Goal: Information Seeking & Learning: Learn about a topic

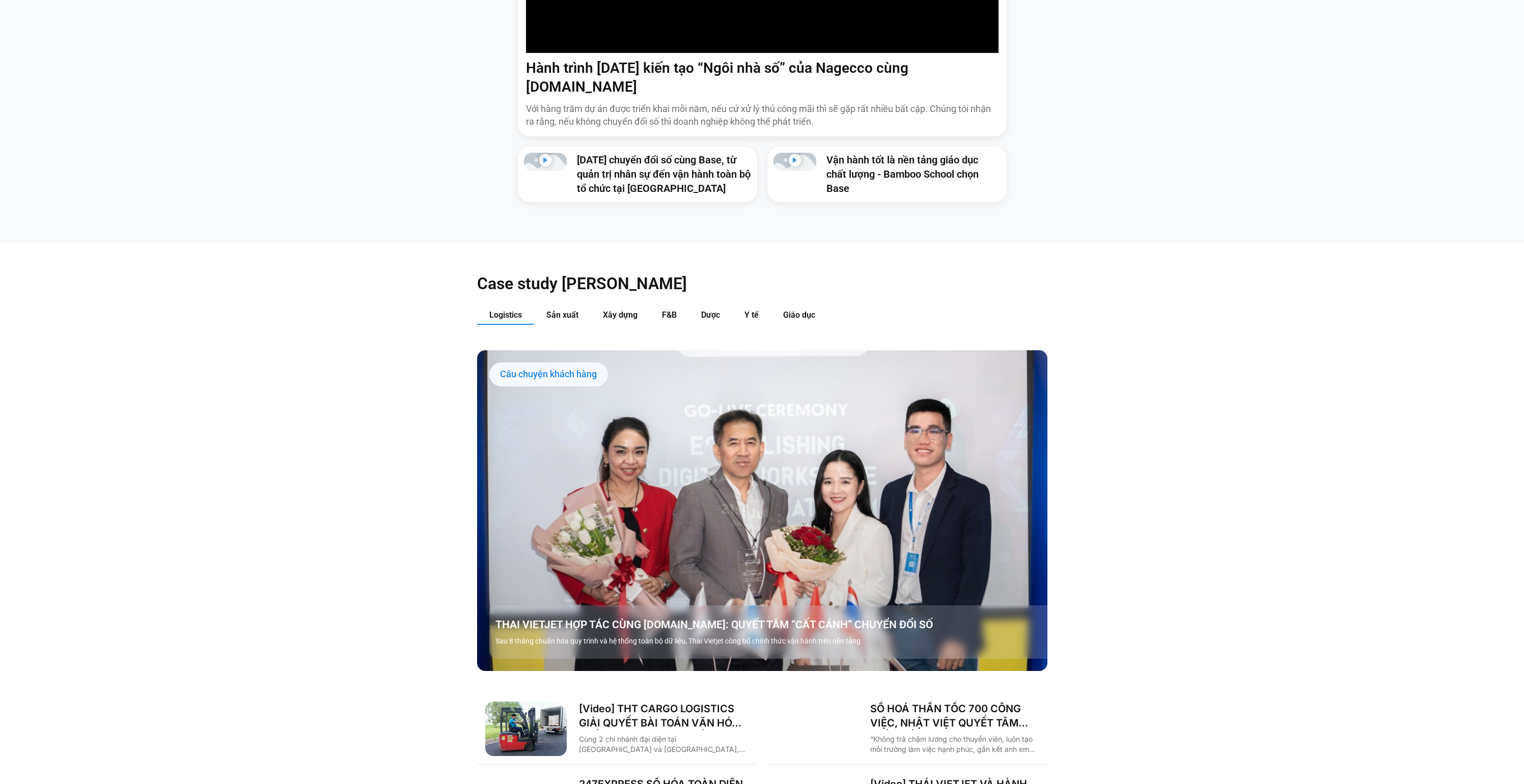
scroll to position [1240, 0]
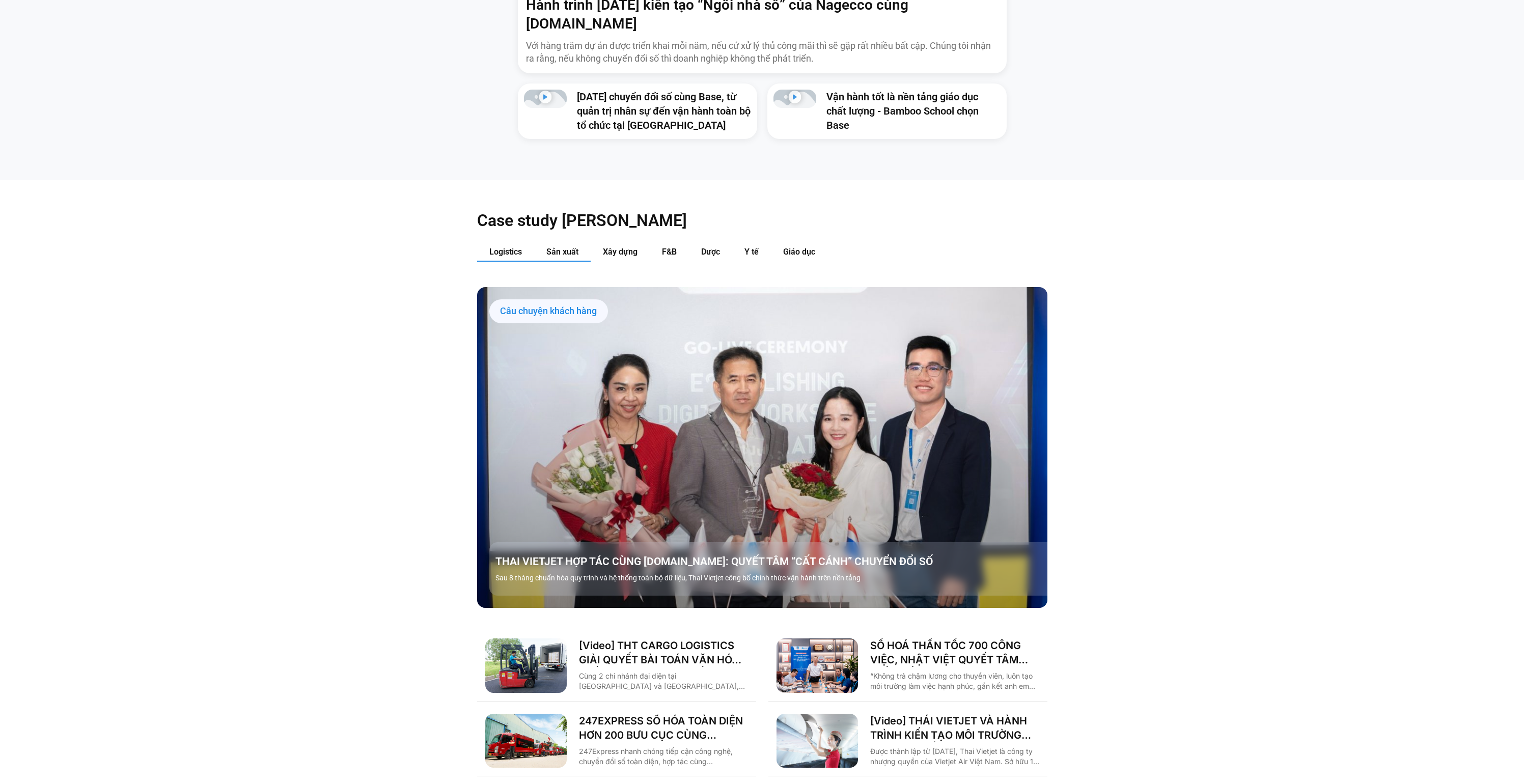
click at [568, 247] on span "Sản xuất" at bounding box center [562, 251] width 32 height 10
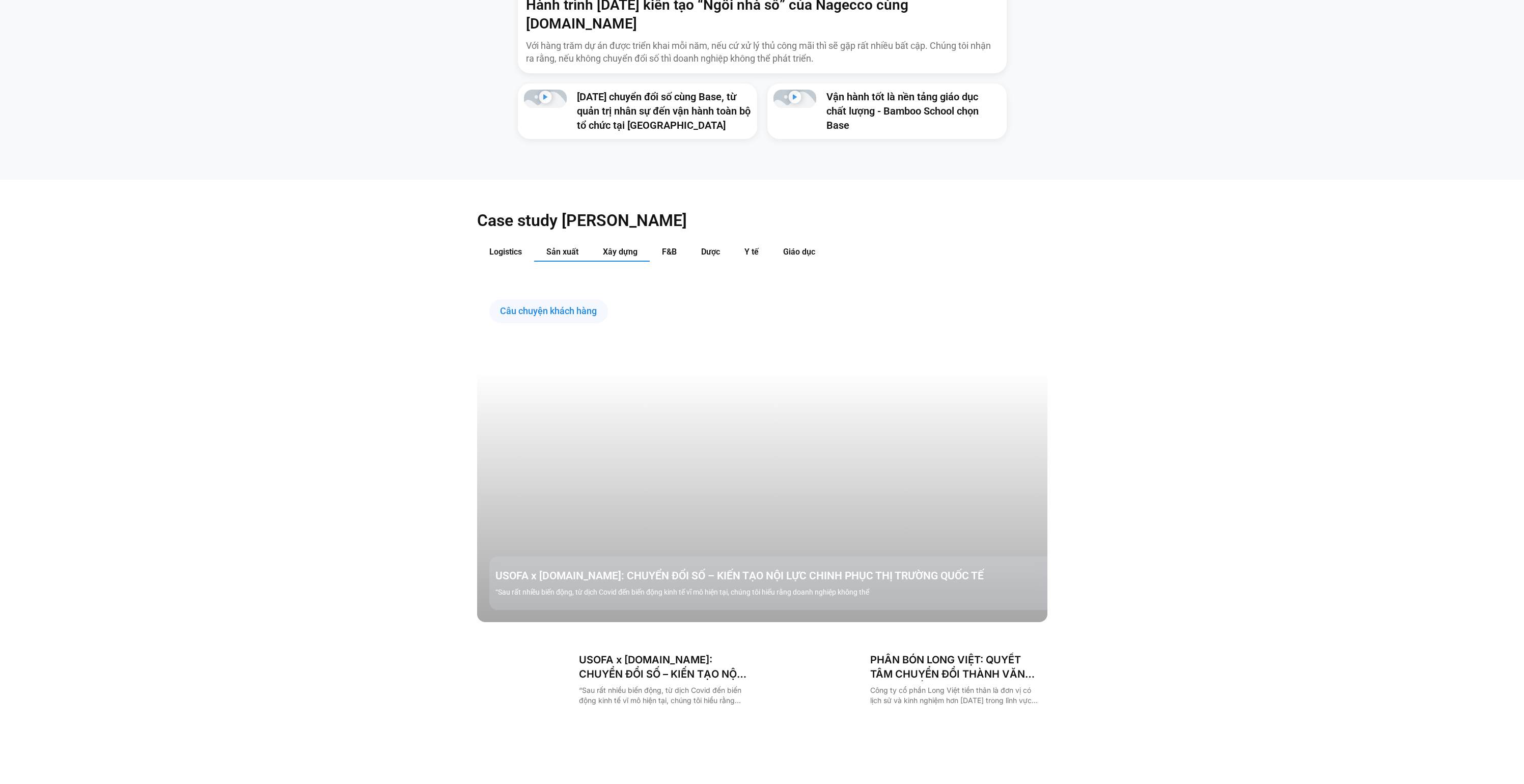
click at [626, 247] on span "Xây dựng" at bounding box center [620, 251] width 34 height 10
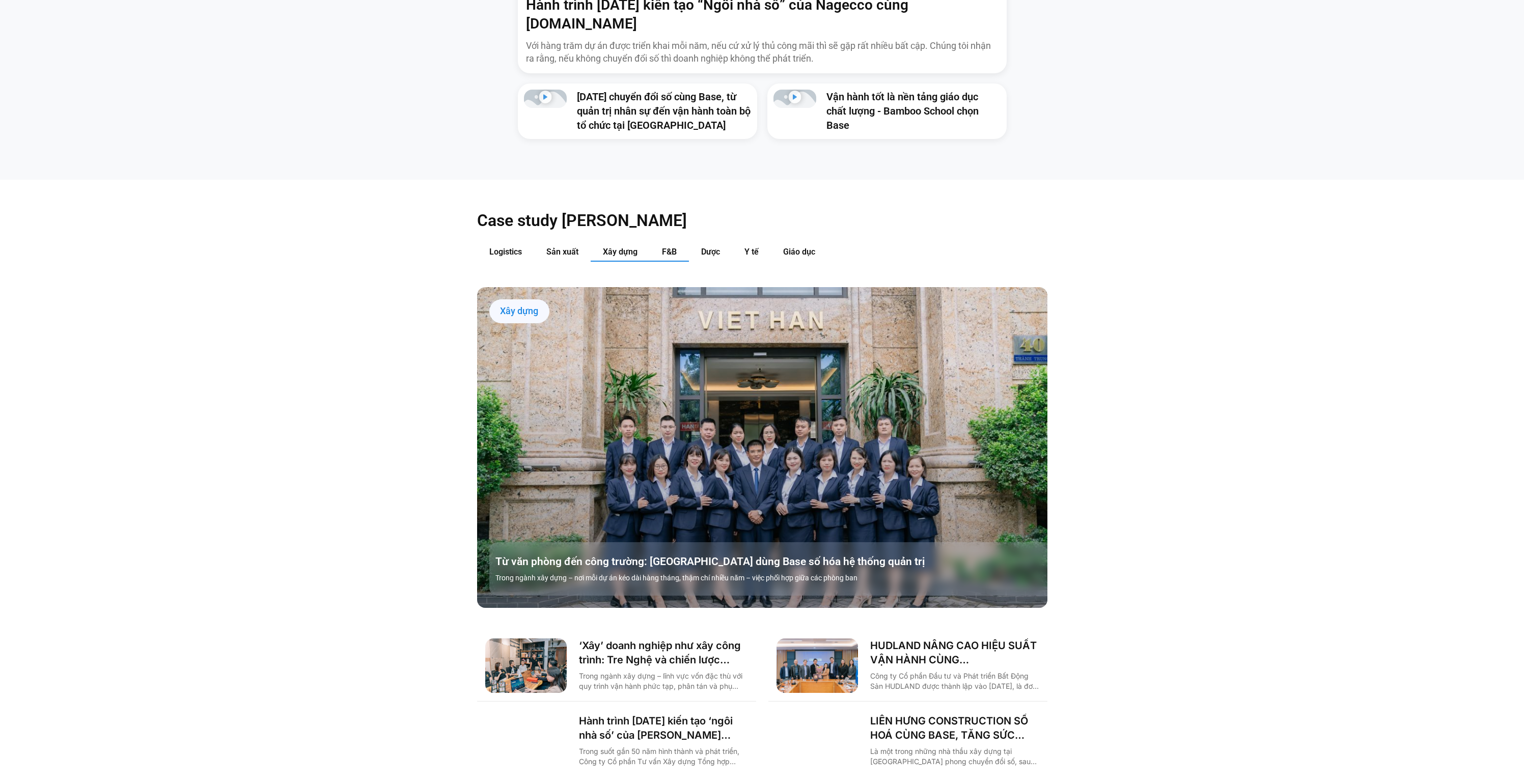
click at [672, 247] on span "F&B" at bounding box center [669, 251] width 15 height 10
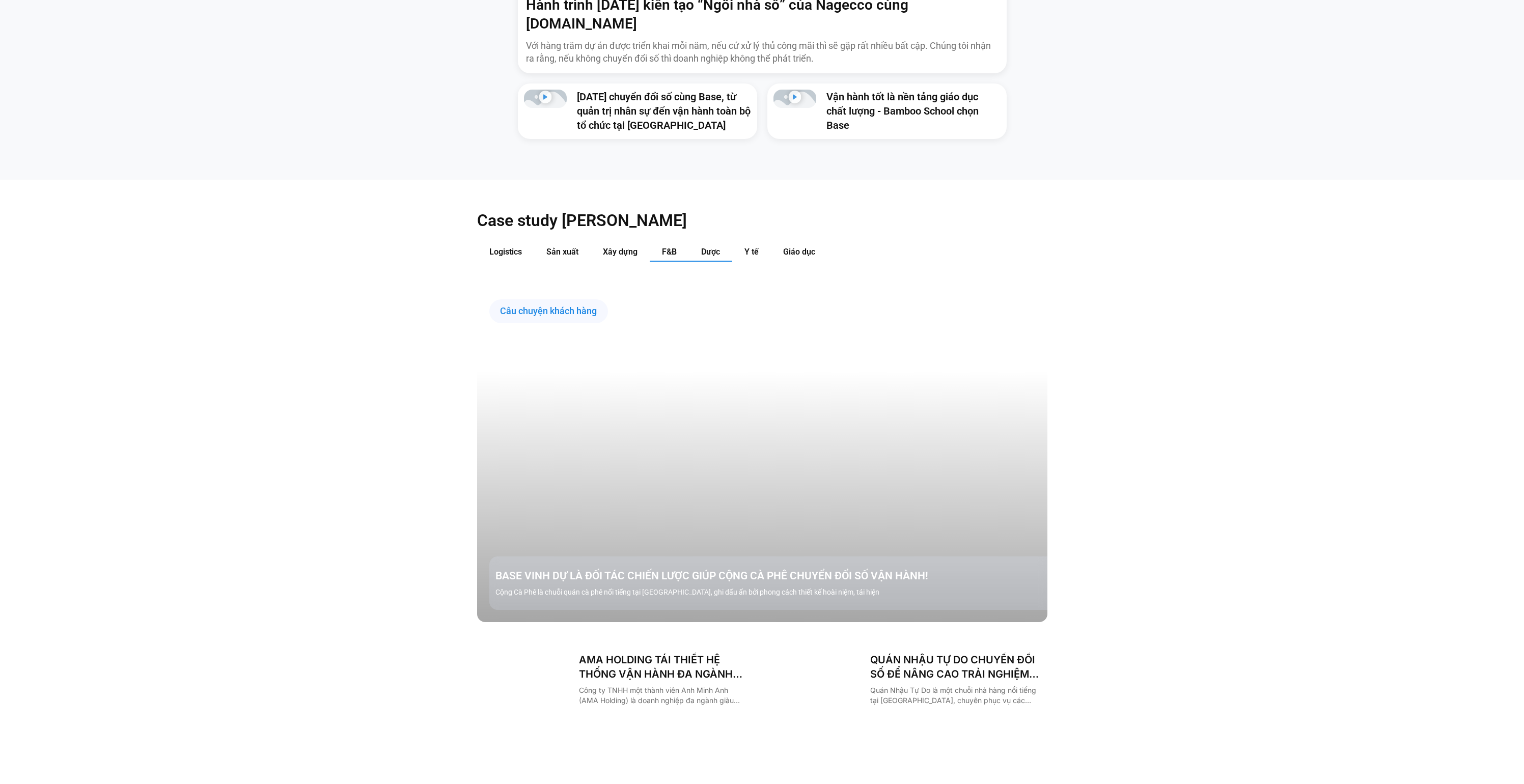
drag, startPoint x: 713, startPoint y: 236, endPoint x: 725, endPoint y: 235, distance: 12.0
click at [713, 247] on span "Dược" at bounding box center [710, 251] width 19 height 10
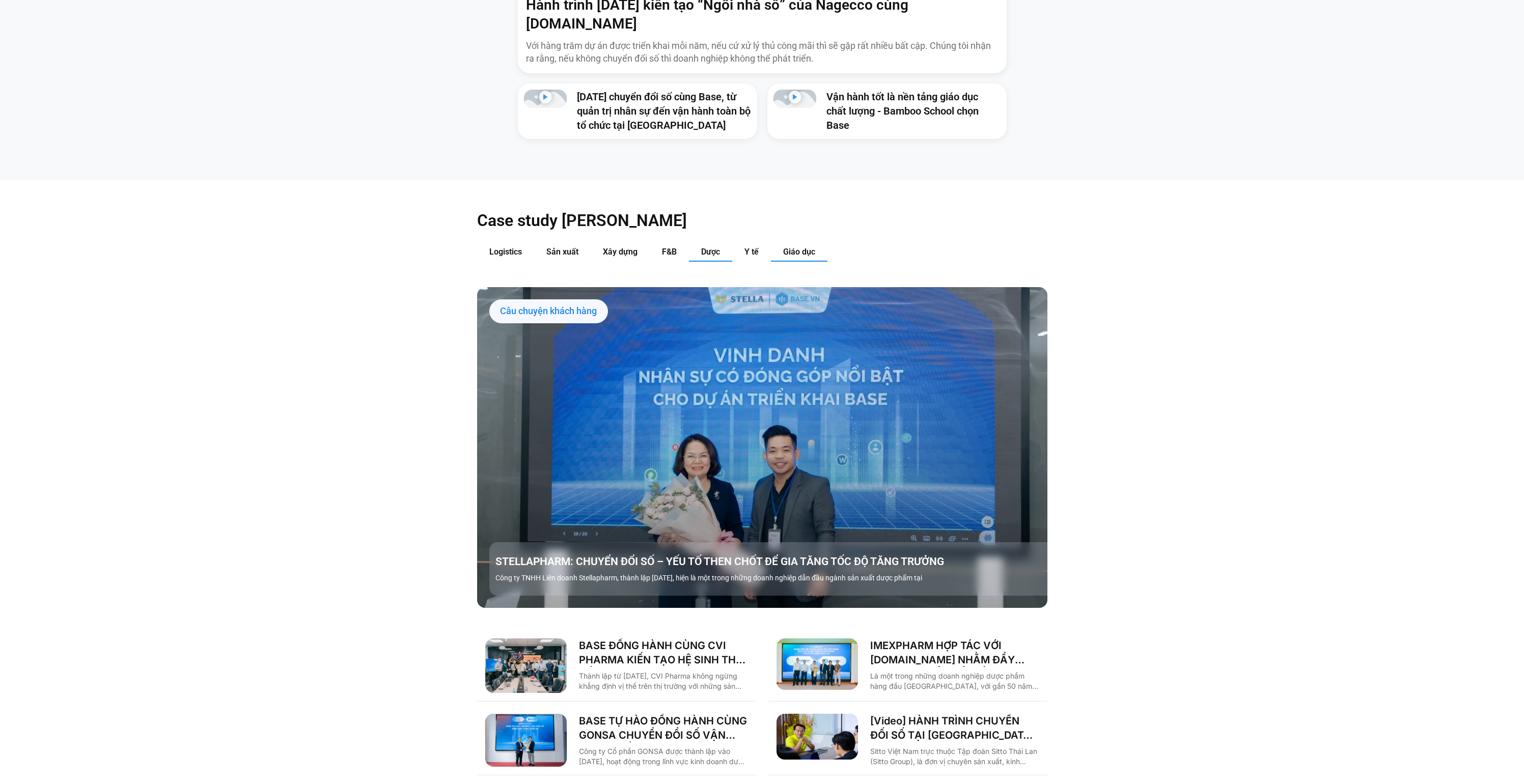
drag, startPoint x: 751, startPoint y: 234, endPoint x: 781, endPoint y: 232, distance: 30.1
click at [751, 247] on span "Y tế" at bounding box center [752, 251] width 15 height 10
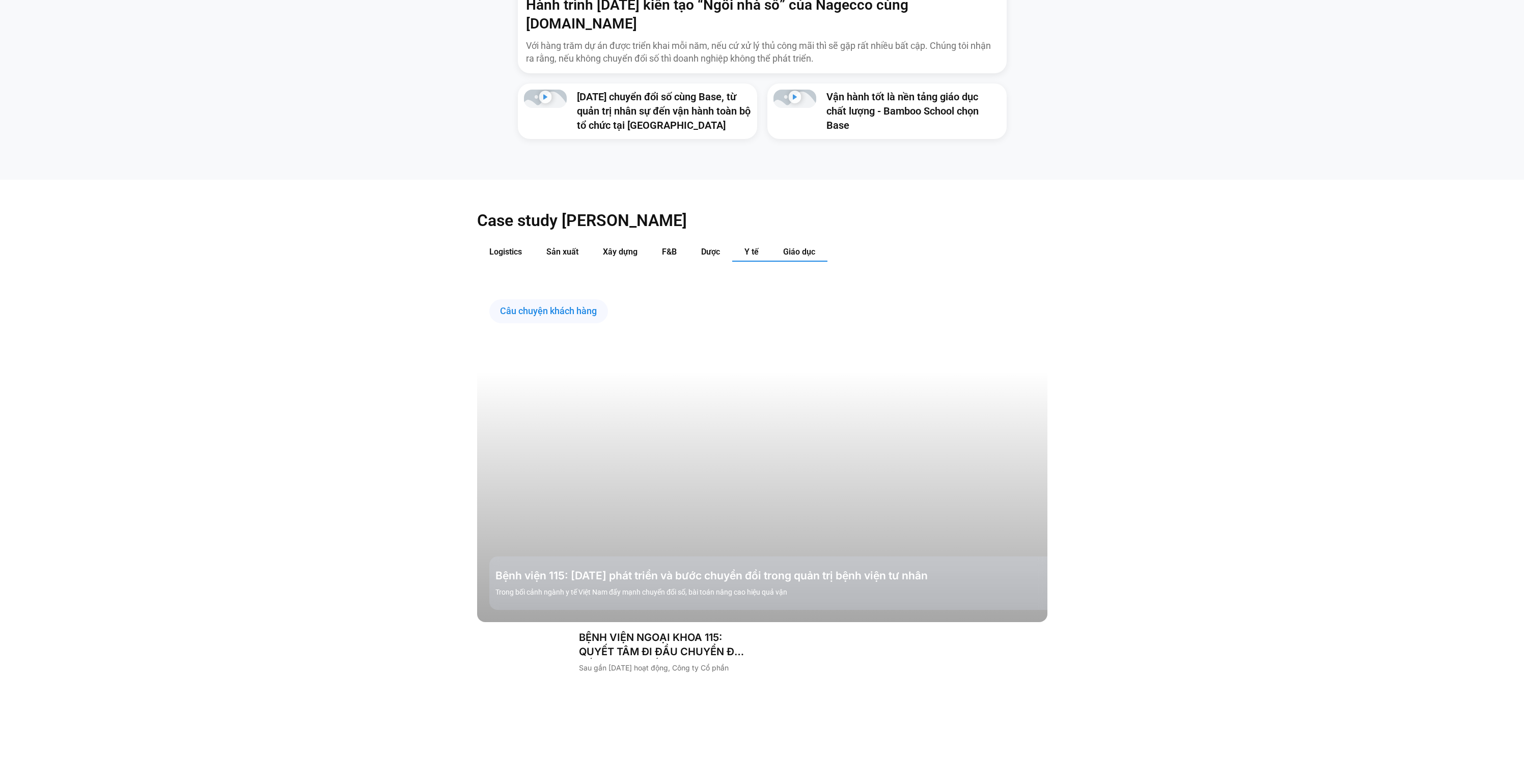
click at [788, 247] on span "Giáo dục" at bounding box center [799, 251] width 32 height 10
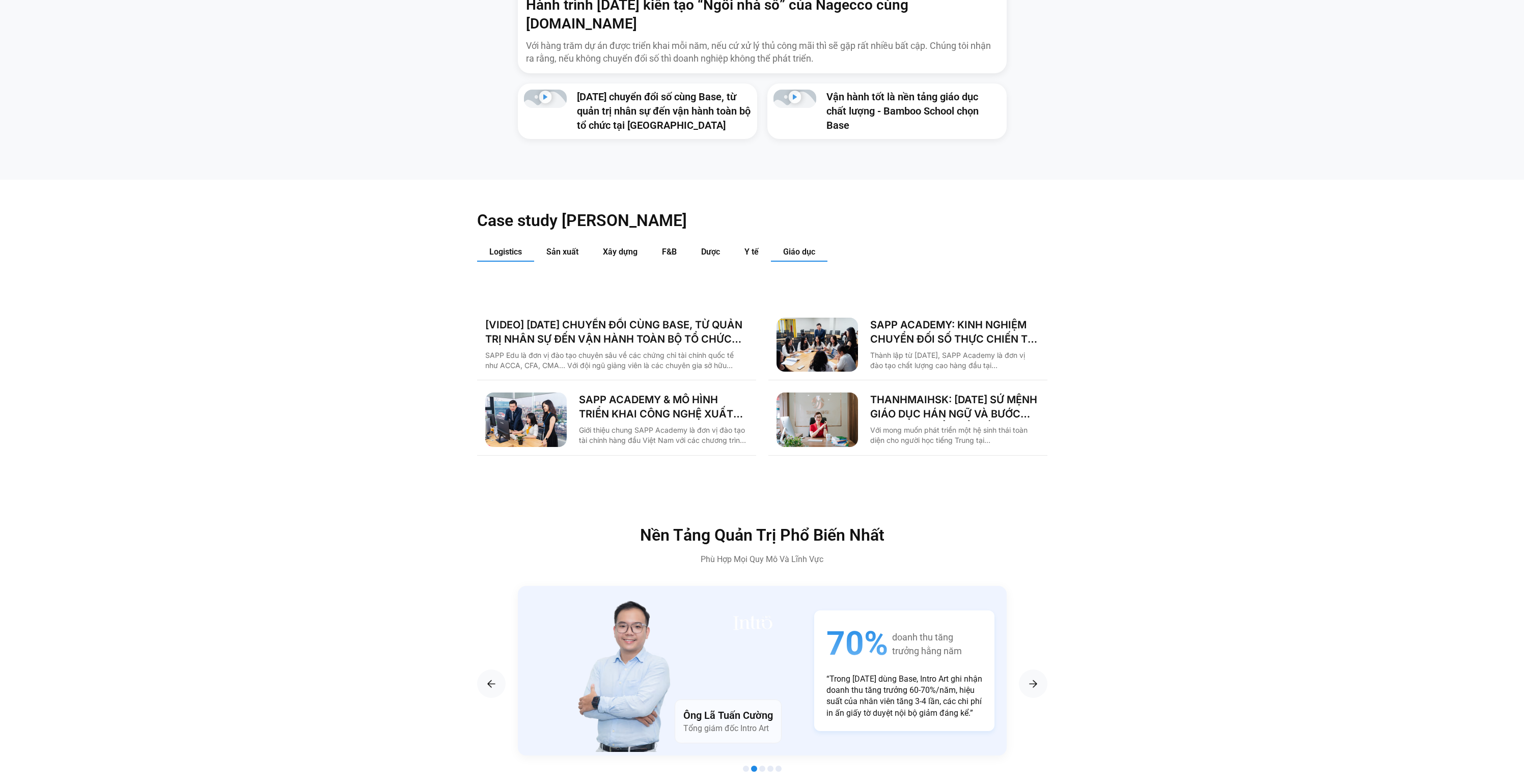
click at [490, 247] on span "Logistics" at bounding box center [506, 251] width 33 height 10
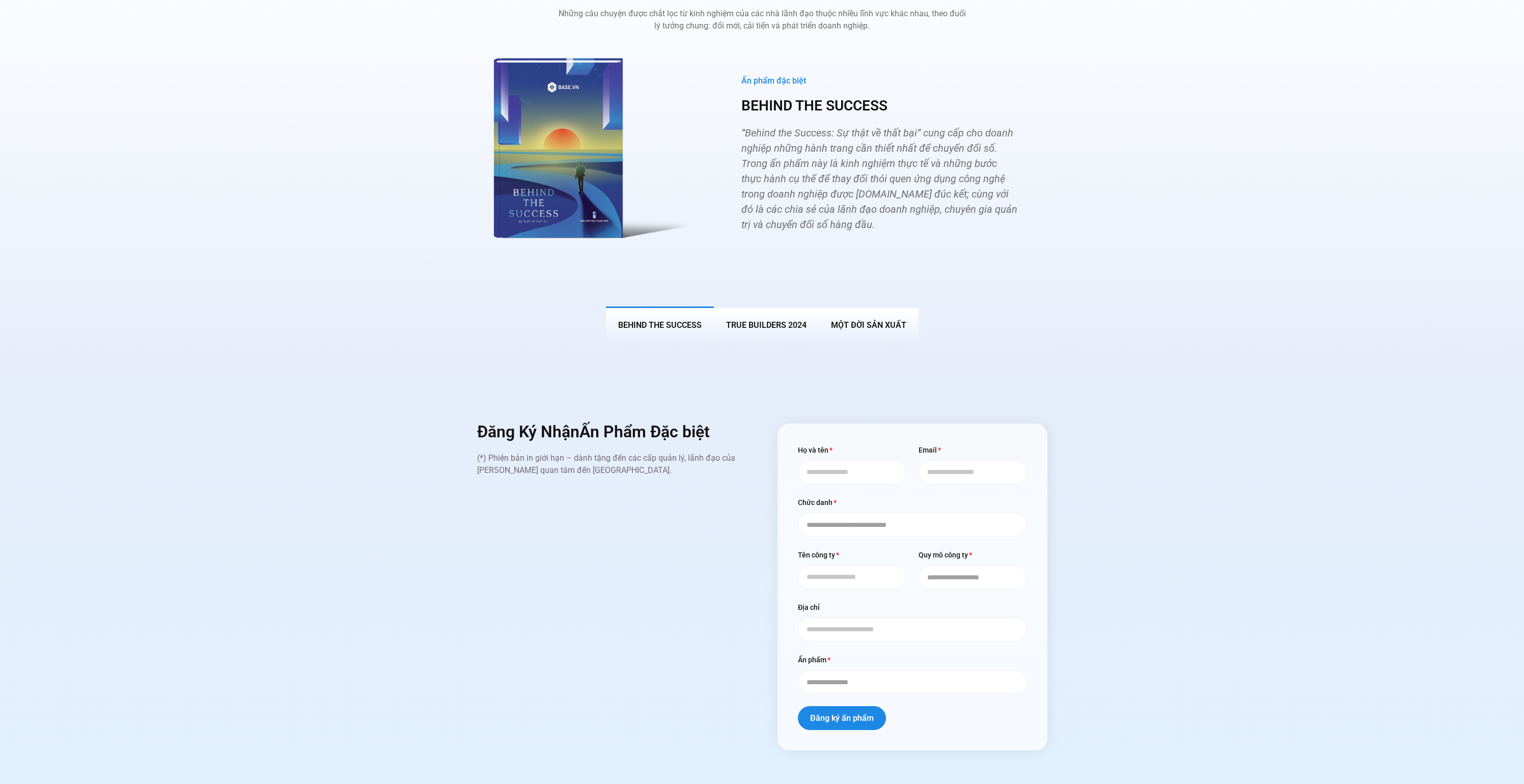
scroll to position [4027, 0]
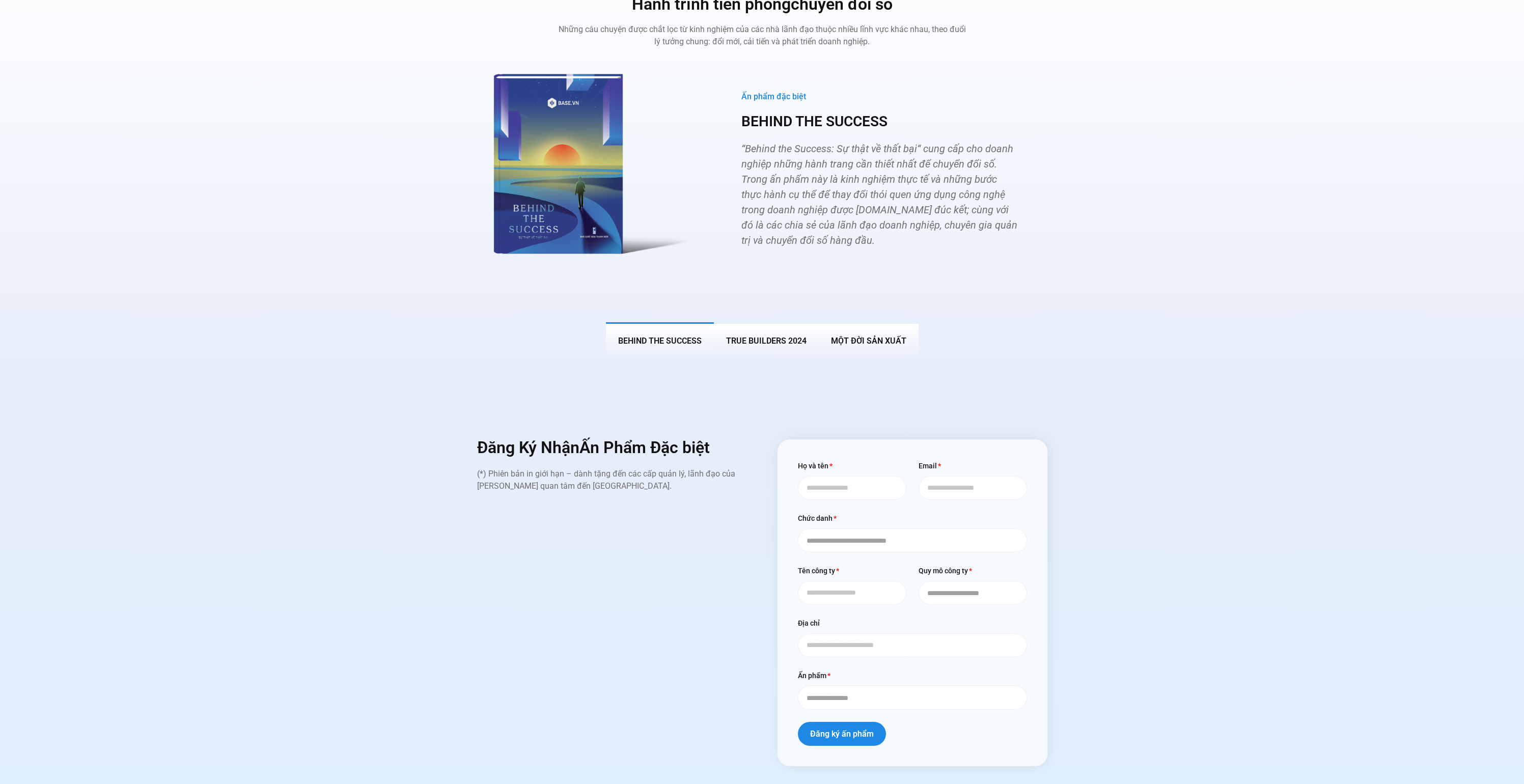
click at [740, 336] on span "True Builders 2024" at bounding box center [766, 341] width 81 height 10
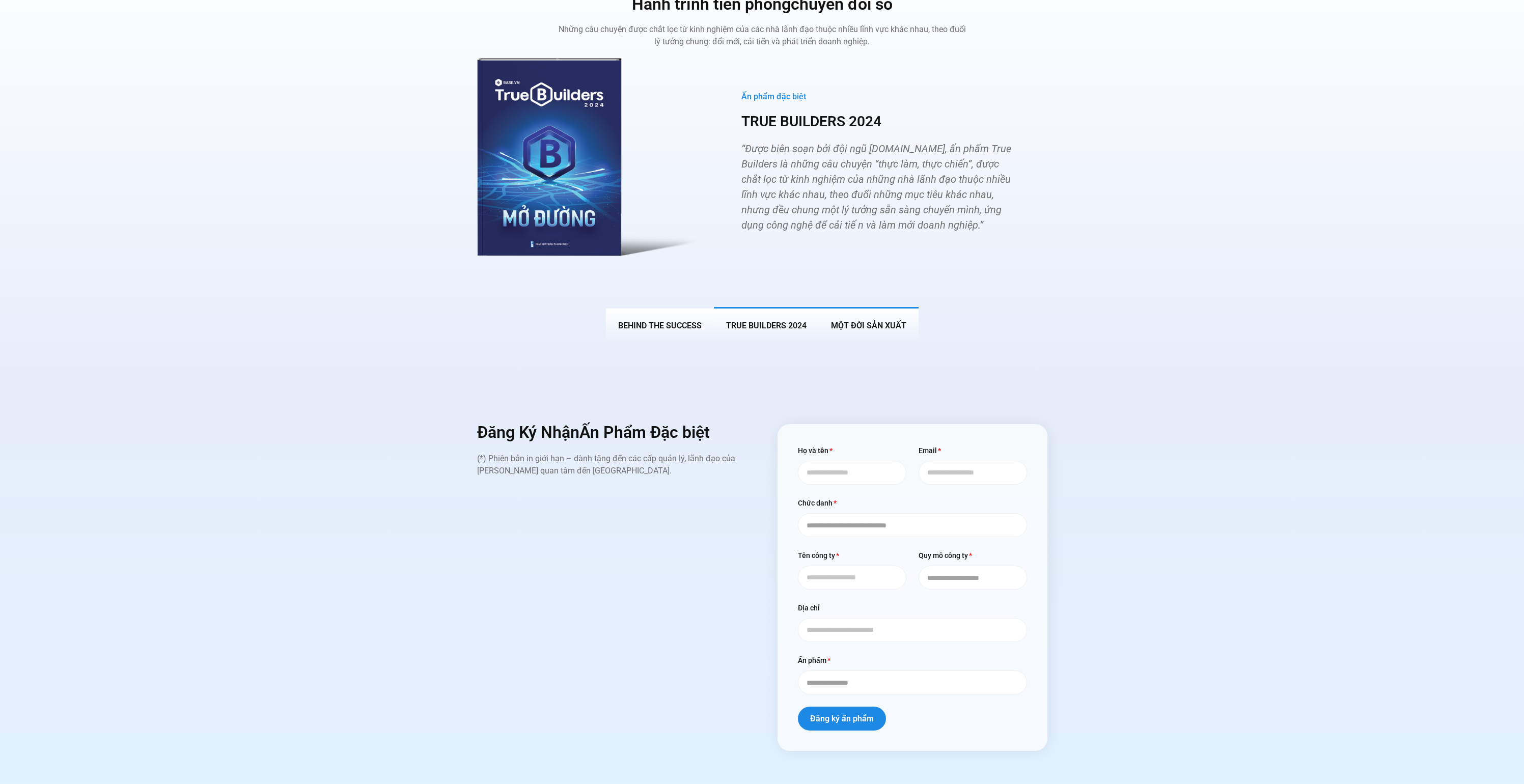
drag, startPoint x: 907, startPoint y: 304, endPoint x: 873, endPoint y: 305, distance: 34.0
click at [907, 307] on button "MỘT ĐỜI SẢN XUẤT" at bounding box center [869, 324] width 100 height 35
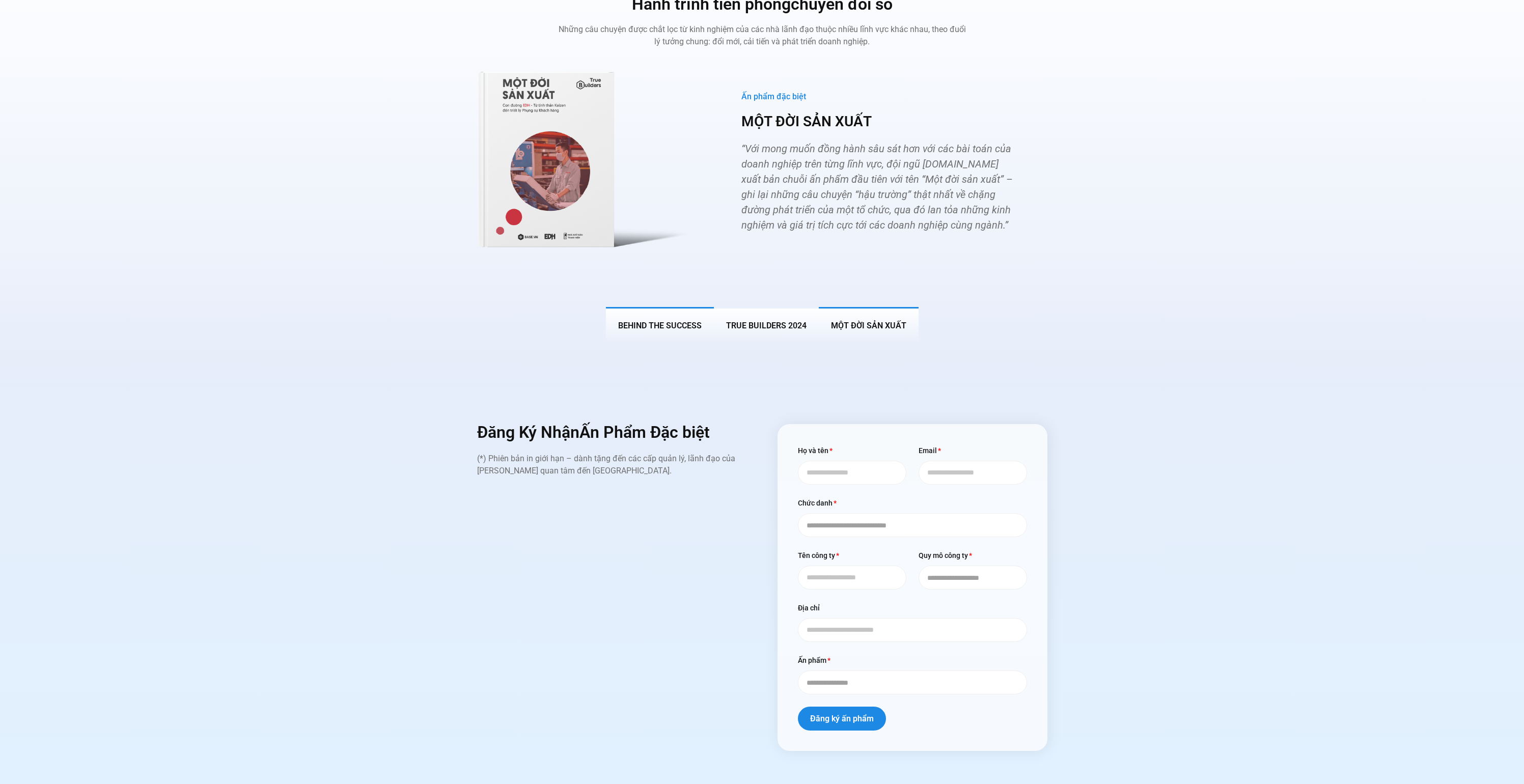
click at [663, 307] on button "BEHIND THE SUCCESS" at bounding box center [659, 324] width 108 height 35
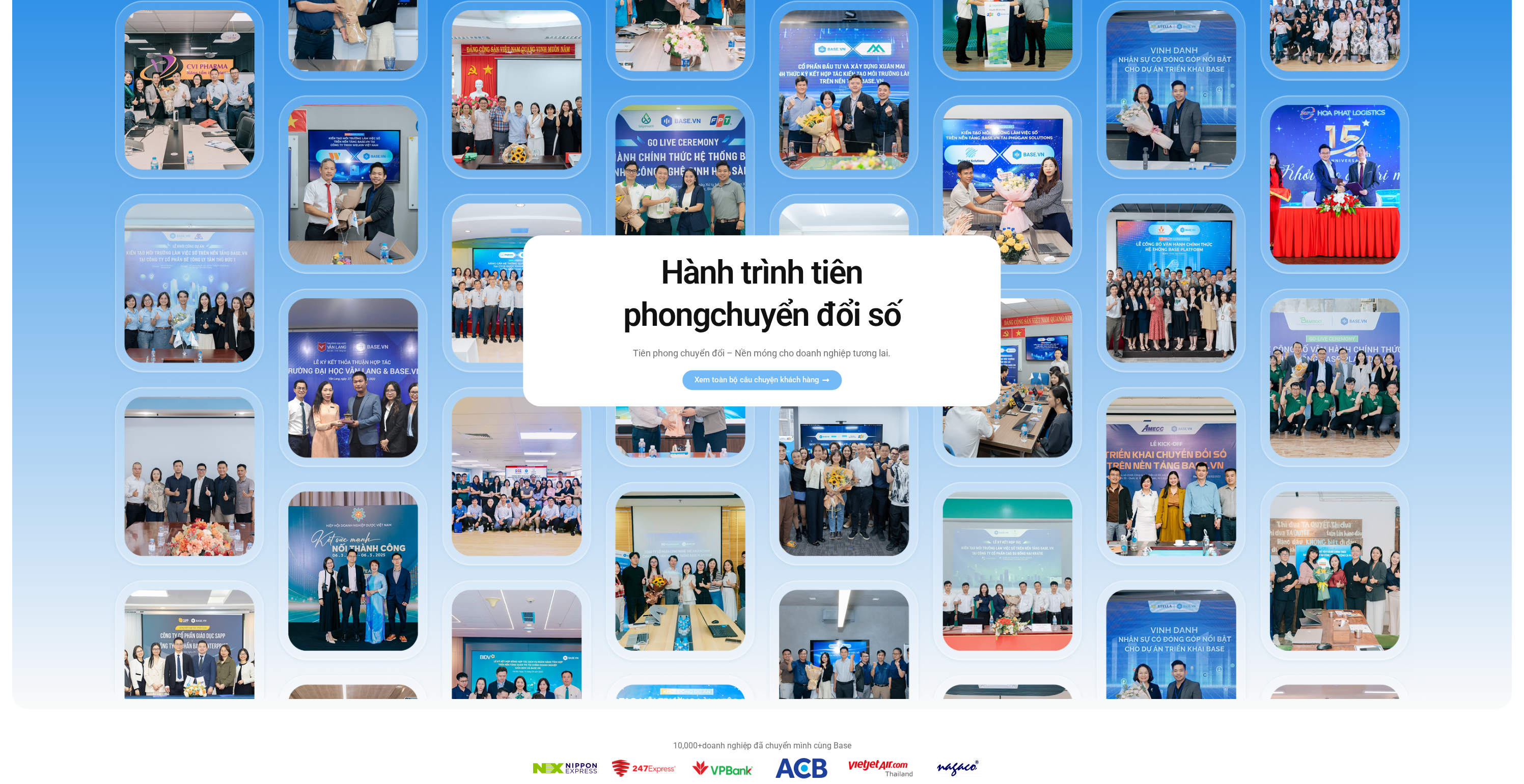
scroll to position [0, 0]
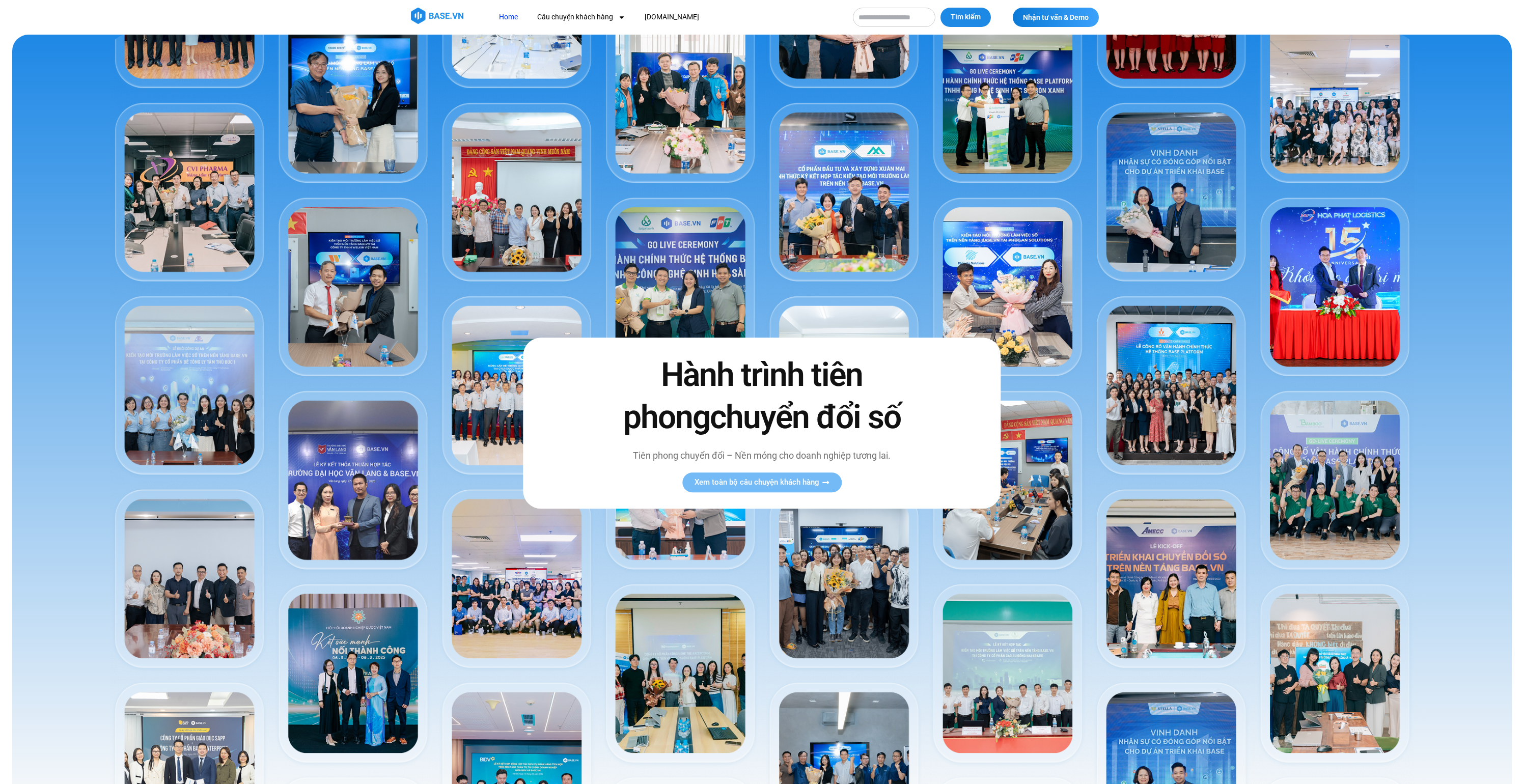
click at [823, 469] on div "Hành trình tiên phong chuyển đổi số Tiên phong chuyển đổi – Nền móng cho doanh …" at bounding box center [762, 422] width 478 height 171
click at [819, 479] on span "Xem toàn bộ câu chuyện khách hàng" at bounding box center [757, 482] width 125 height 7
click at [743, 558] on img at bounding box center [762, 418] width 1304 height 767
click at [786, 488] on link "Xem toàn bộ câu chuyện khách hàng" at bounding box center [762, 482] width 160 height 20
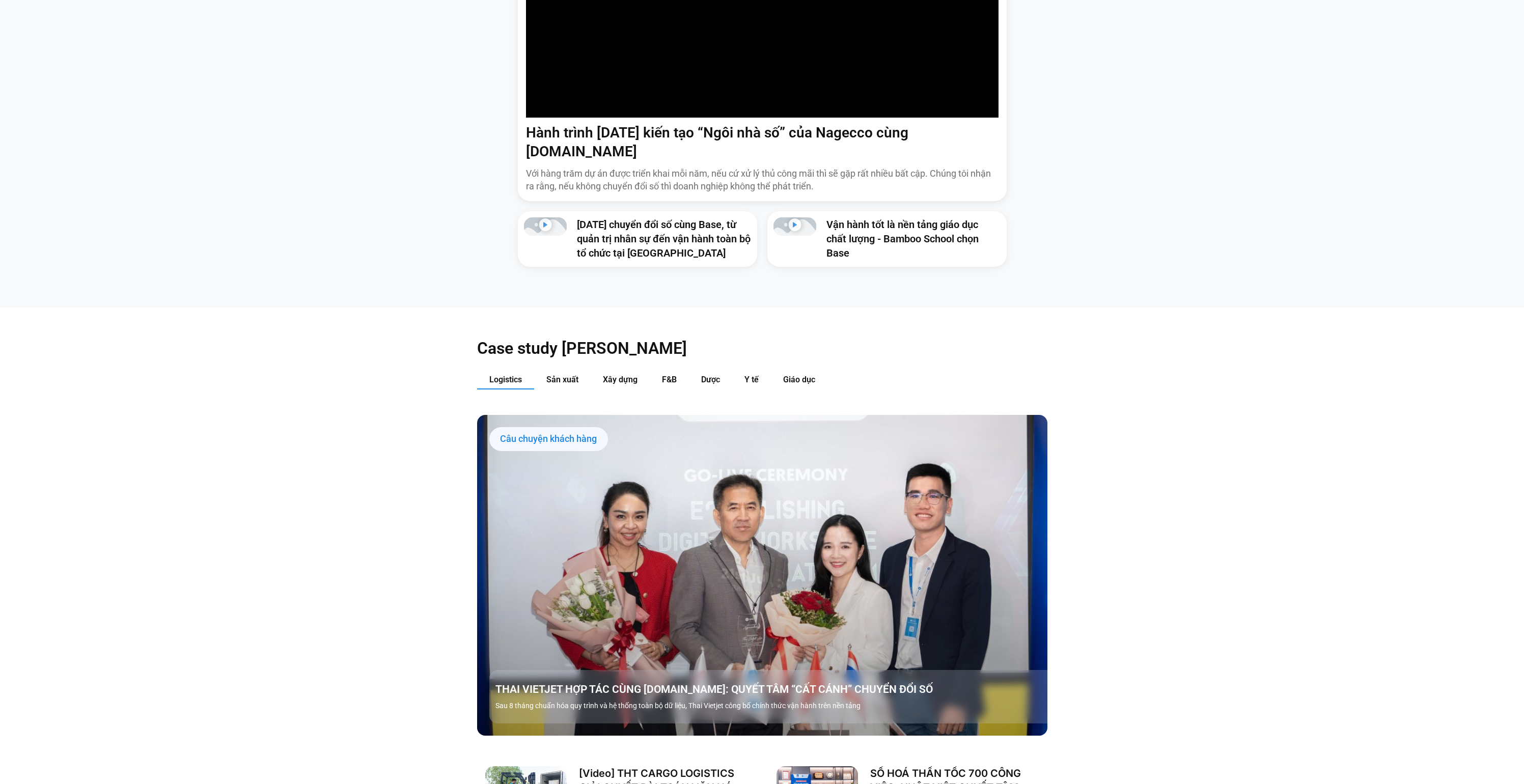
scroll to position [1130, 0]
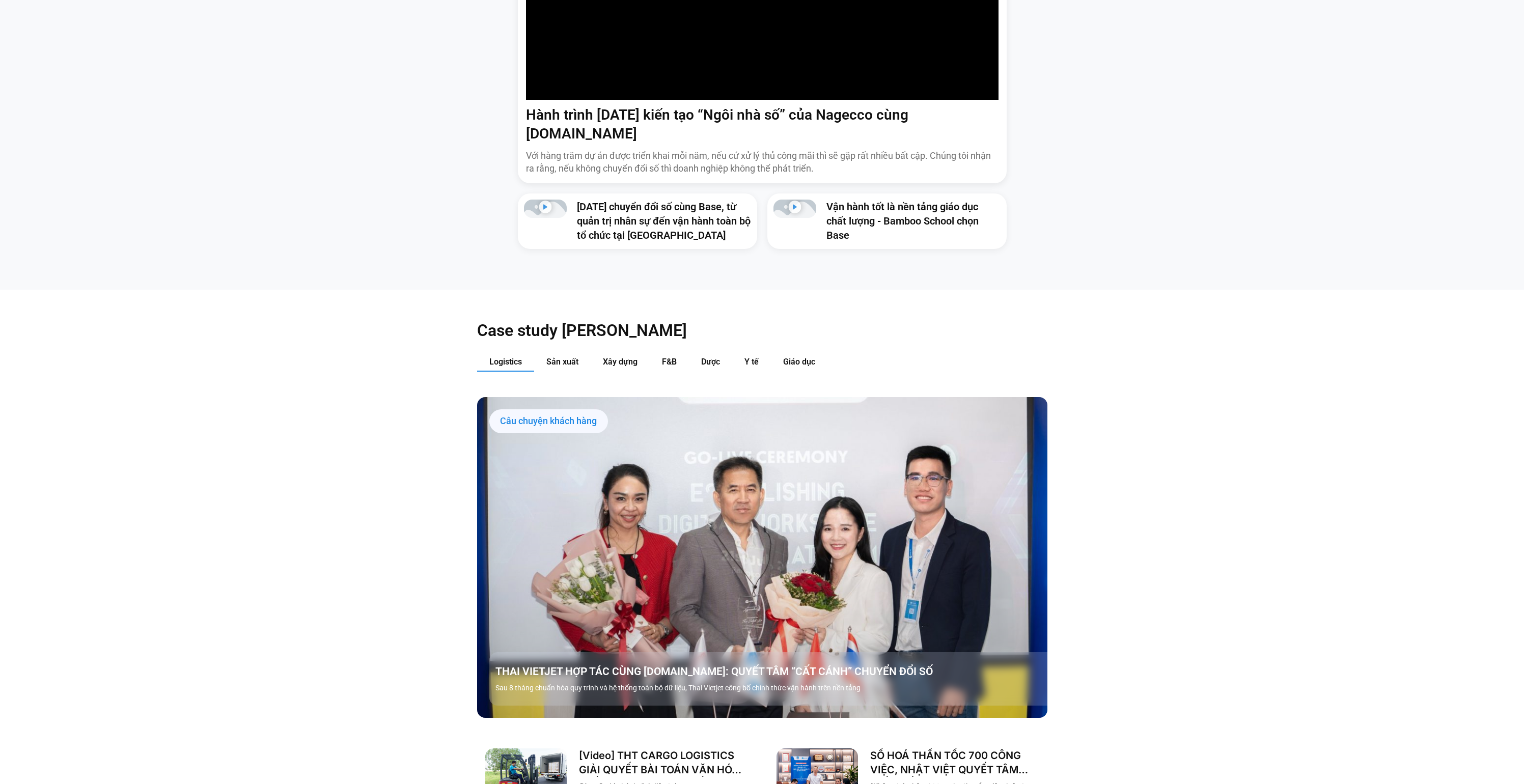
click at [597, 556] on link "Các tab. Mở mục bằng phím Enter hoặc Space, đóng bằng phím Esc và di chuyển bằn…" at bounding box center [762, 557] width 570 height 321
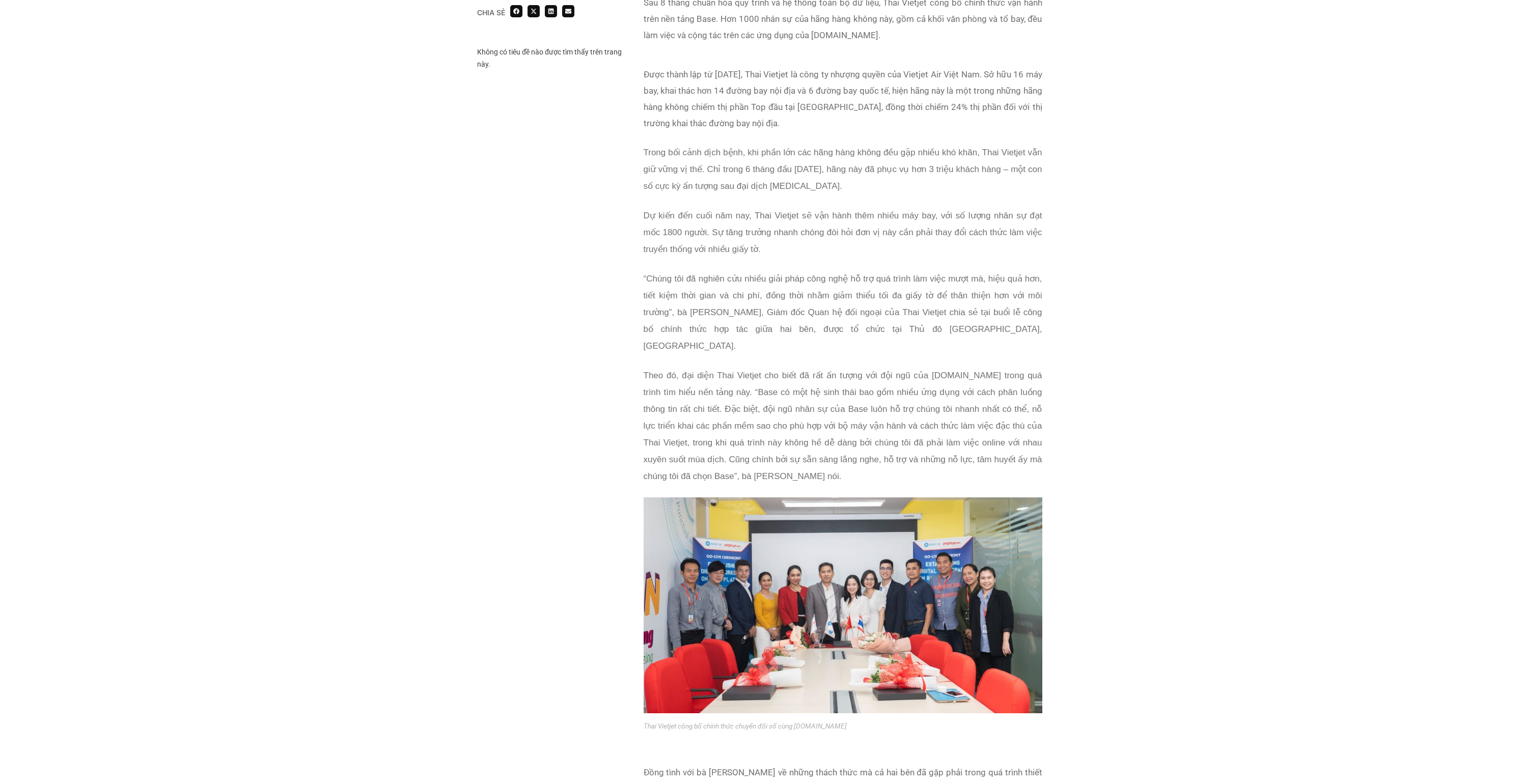
scroll to position [940, 0]
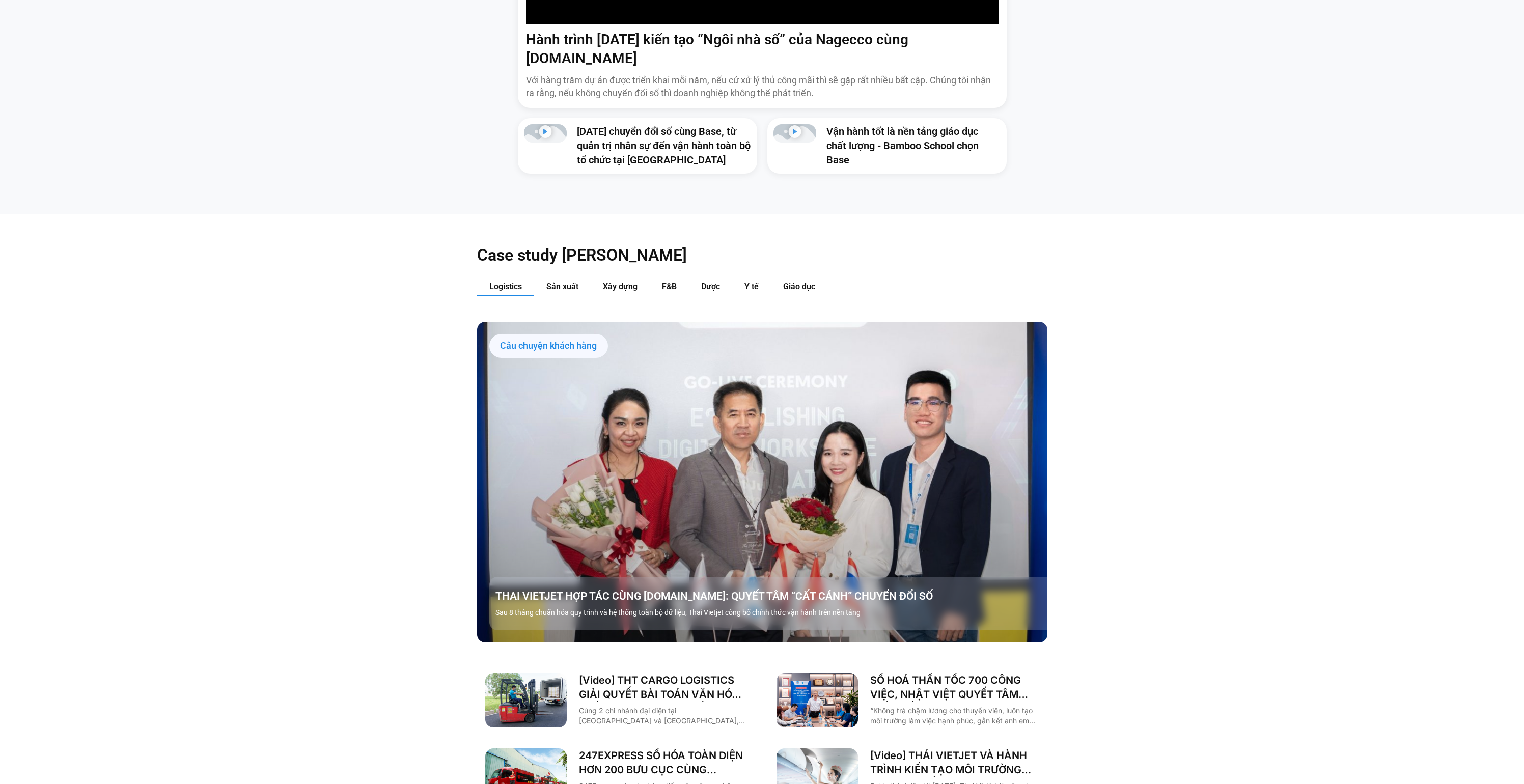
scroll to position [1239, 0]
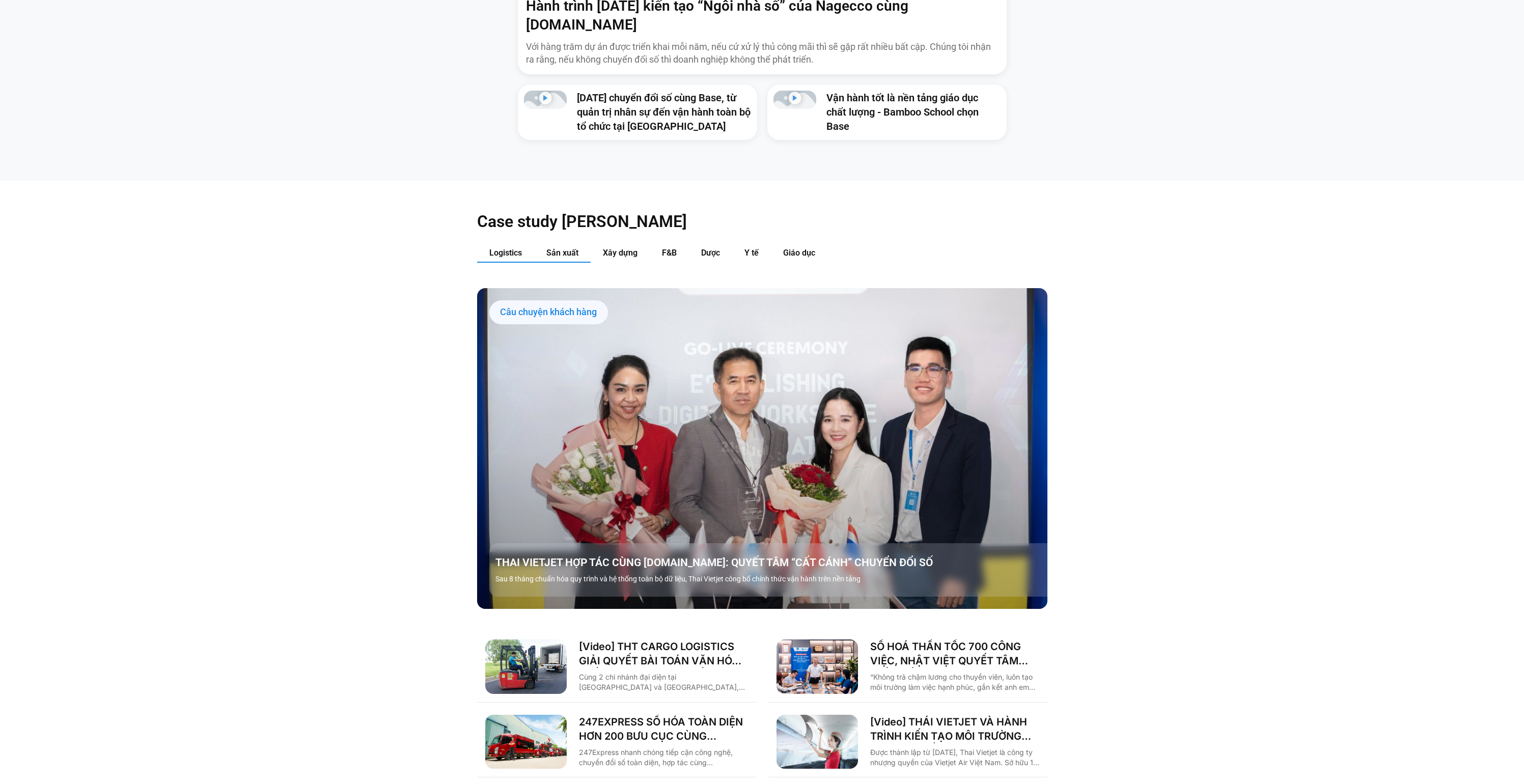
click at [565, 248] on span "Sản xuất" at bounding box center [562, 253] width 32 height 10
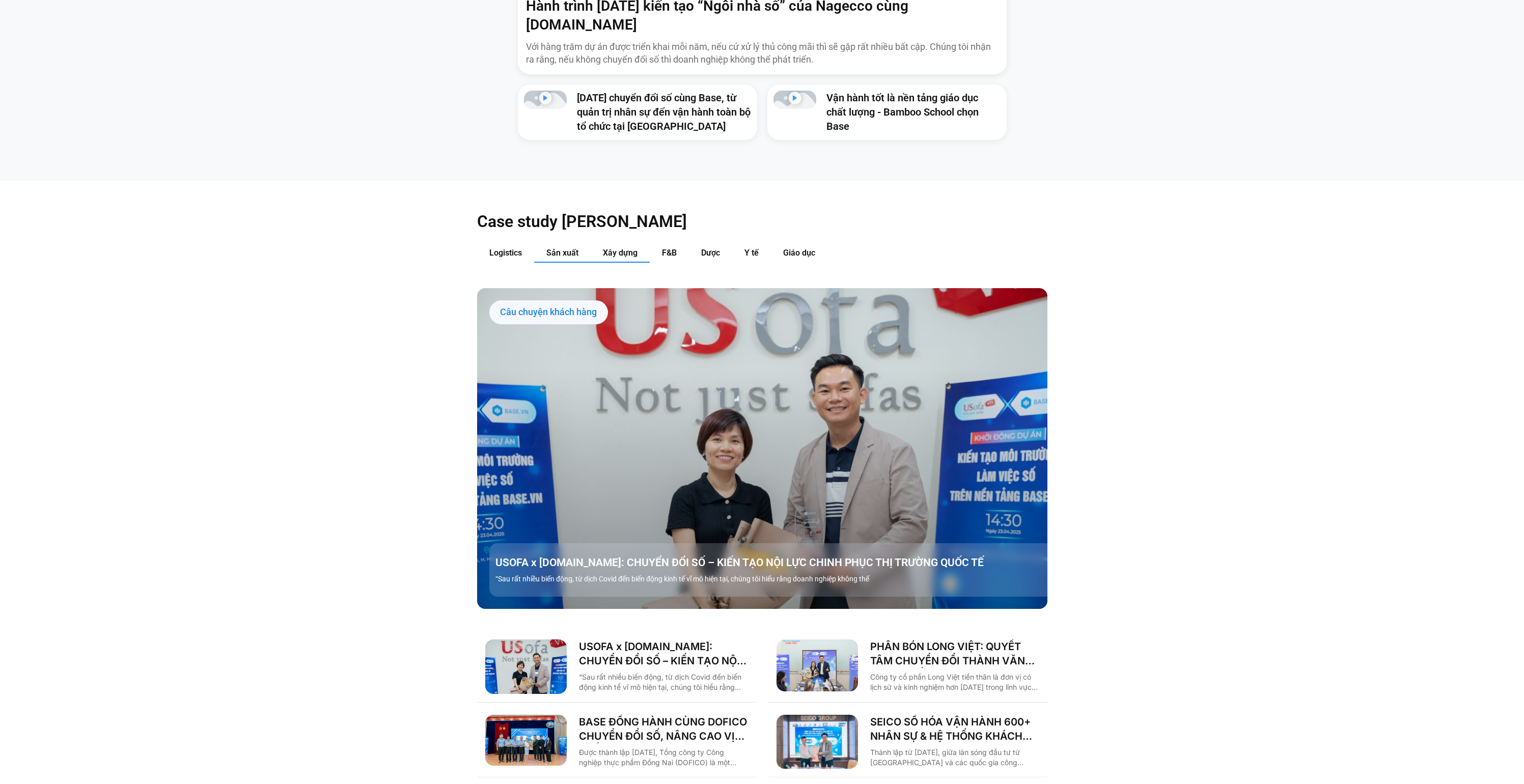
click at [618, 248] on span "Xây dựng" at bounding box center [620, 253] width 34 height 10
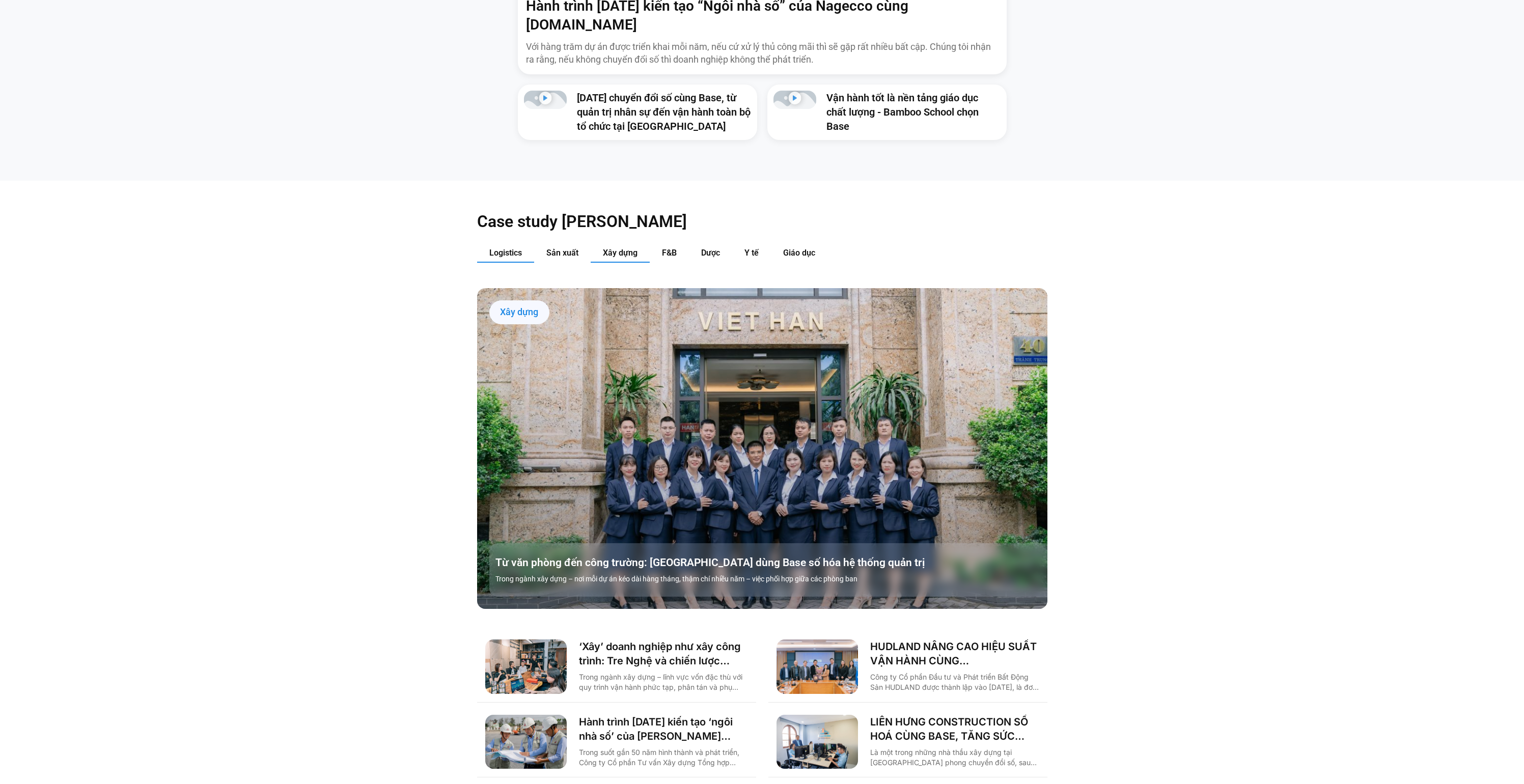
click at [515, 248] on span "Logistics" at bounding box center [506, 253] width 33 height 10
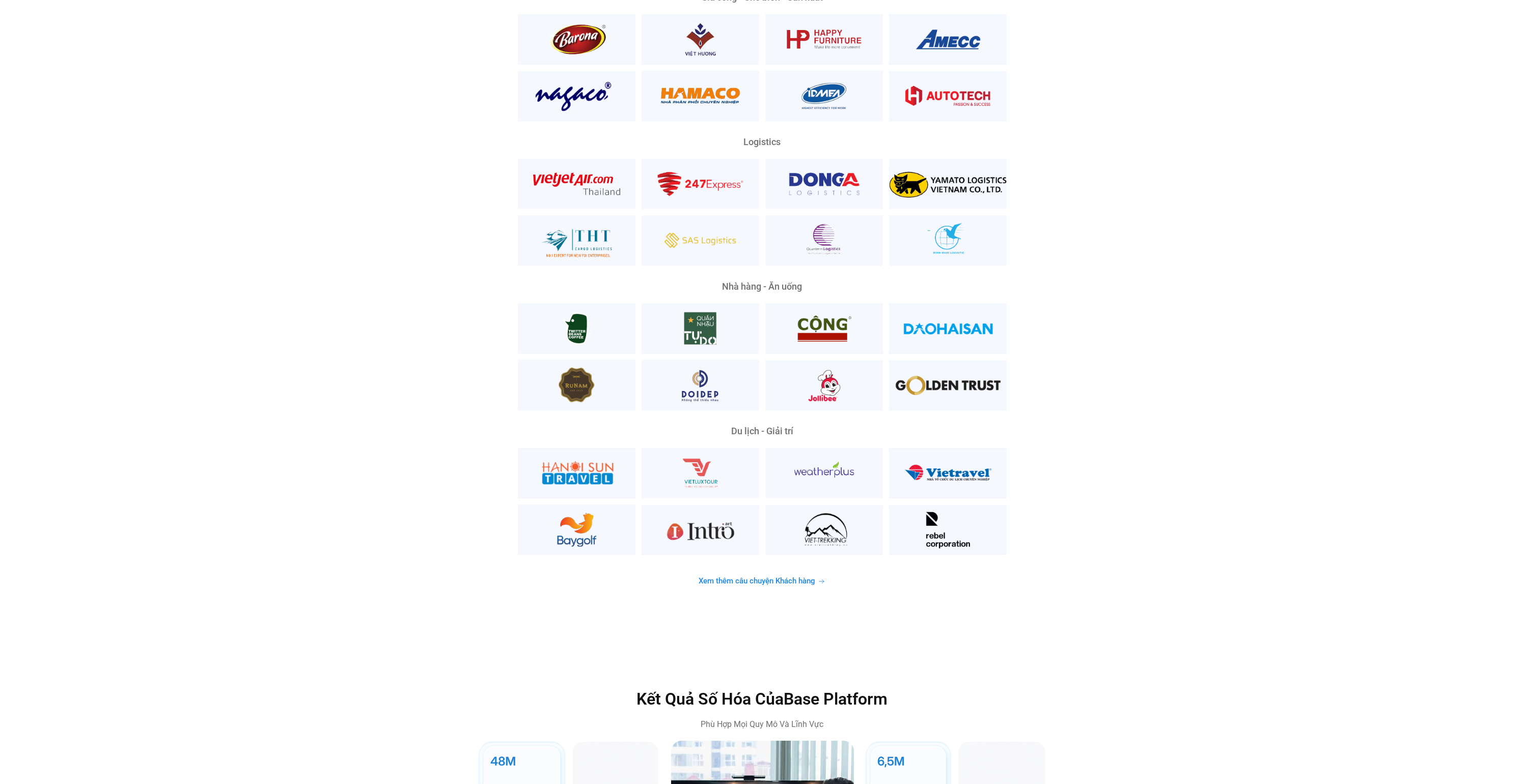
scroll to position [2739, 0]
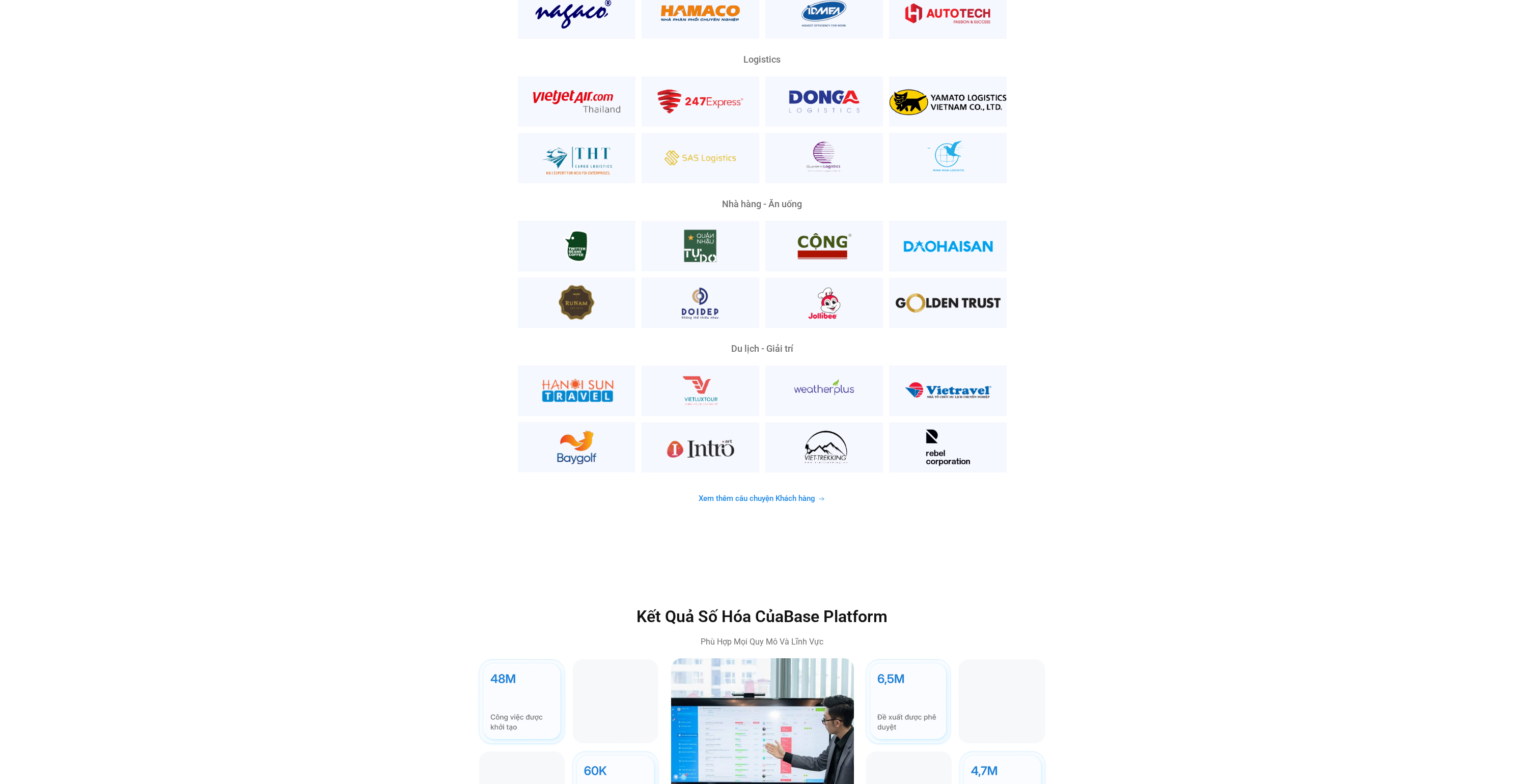
click at [748, 489] on link "Xem thêm câu chuyện Khách hàng" at bounding box center [762, 498] width 151 height 20
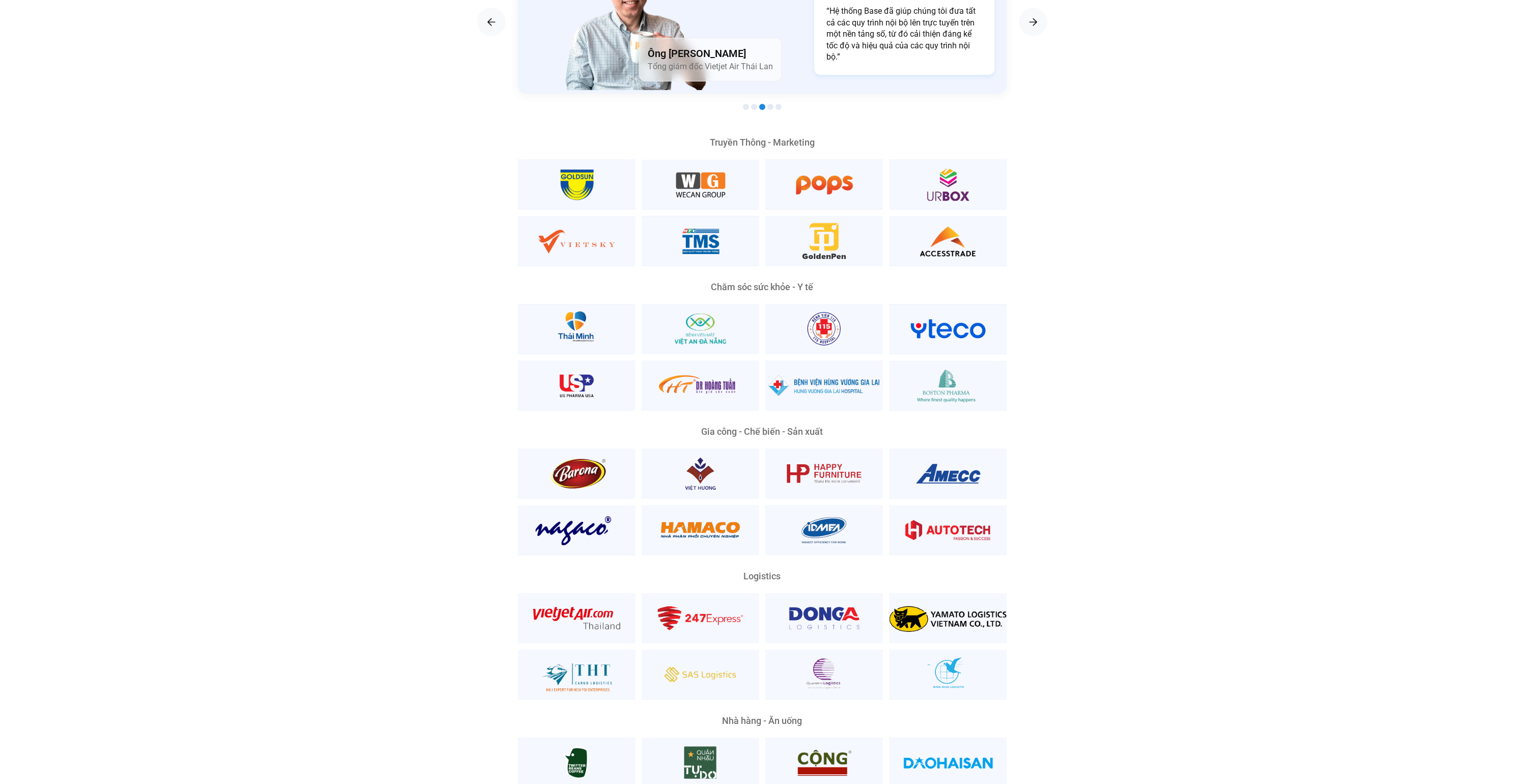
scroll to position [2396, 0]
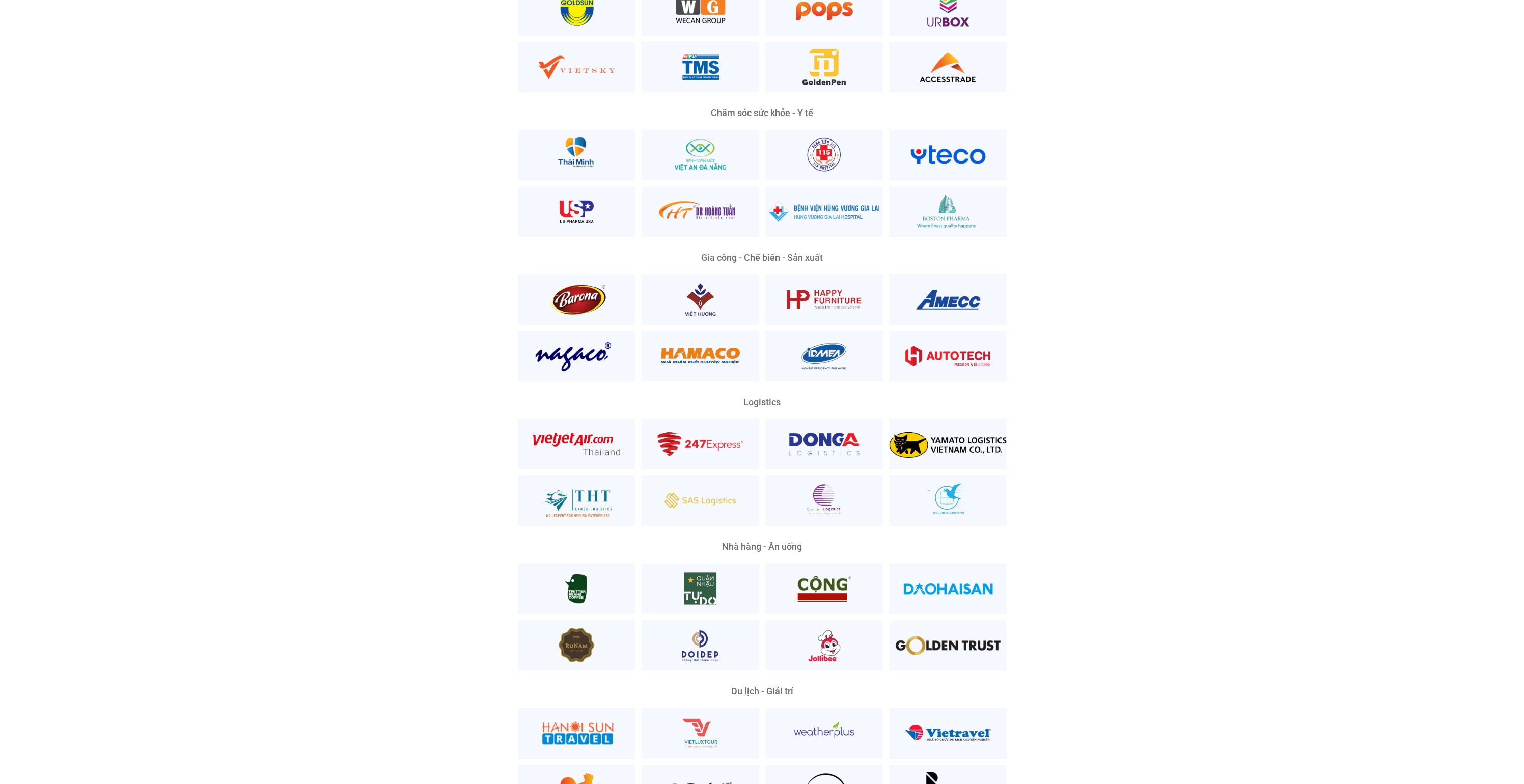
click at [404, 279] on div "Nền Tảng Quản Trị Phổ Biến Nhất Phù Hợp Mọi Quy Mô Và Lĩnh Vực Ông Nguyễn Mạnh …" at bounding box center [762, 279] width 1509 height 1176
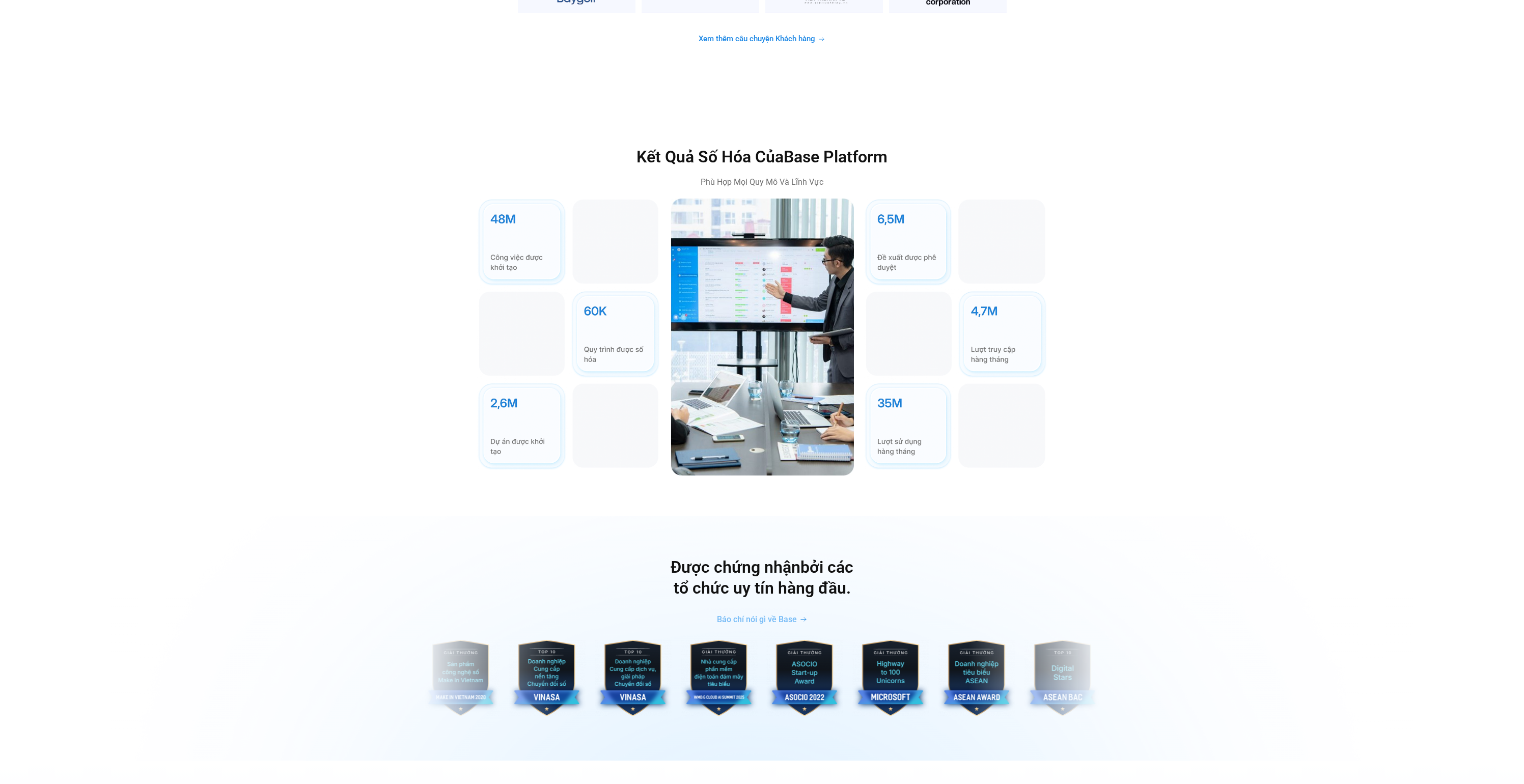
scroll to position [3160, 0]
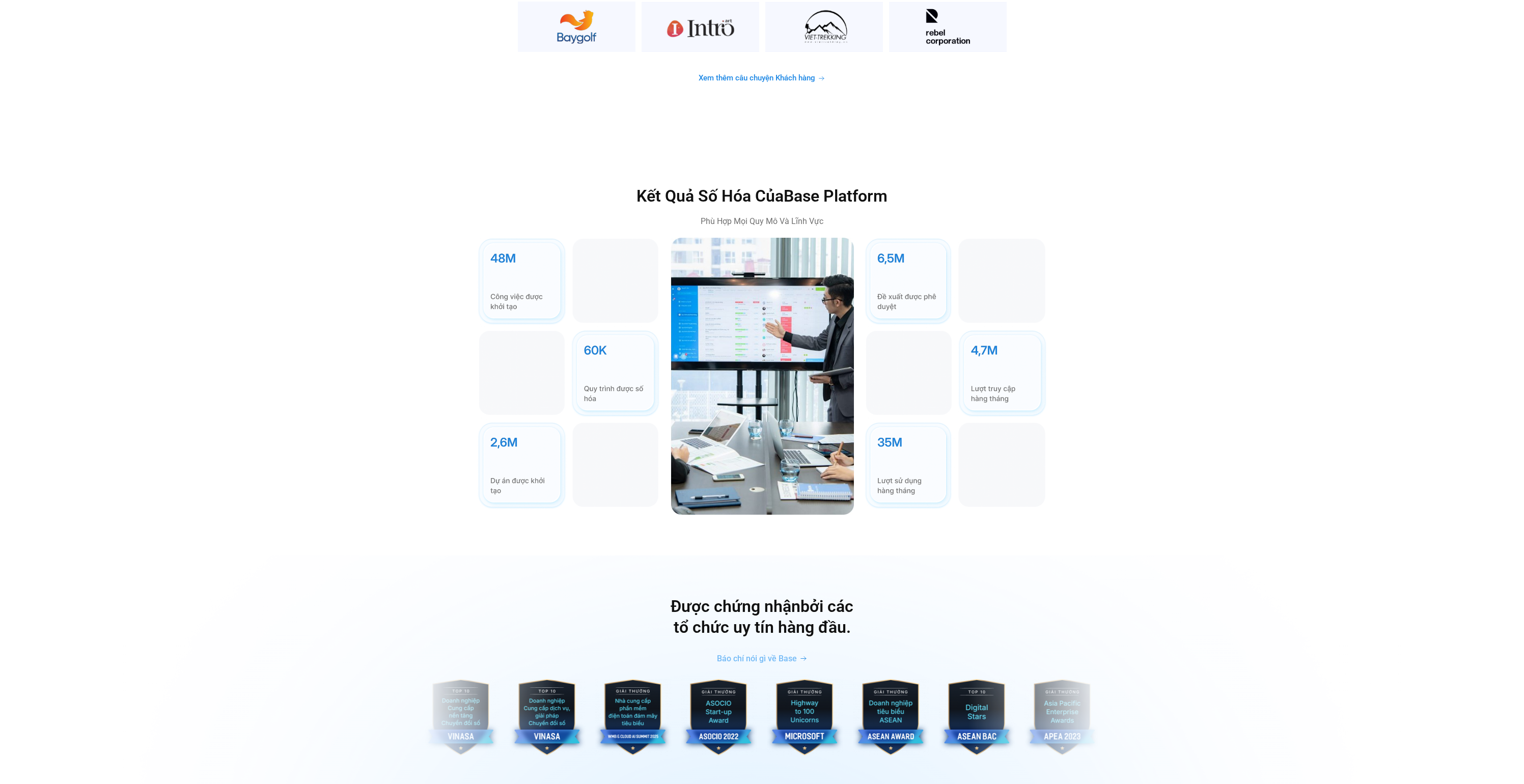
click at [766, 312] on img at bounding box center [762, 376] width 183 height 277
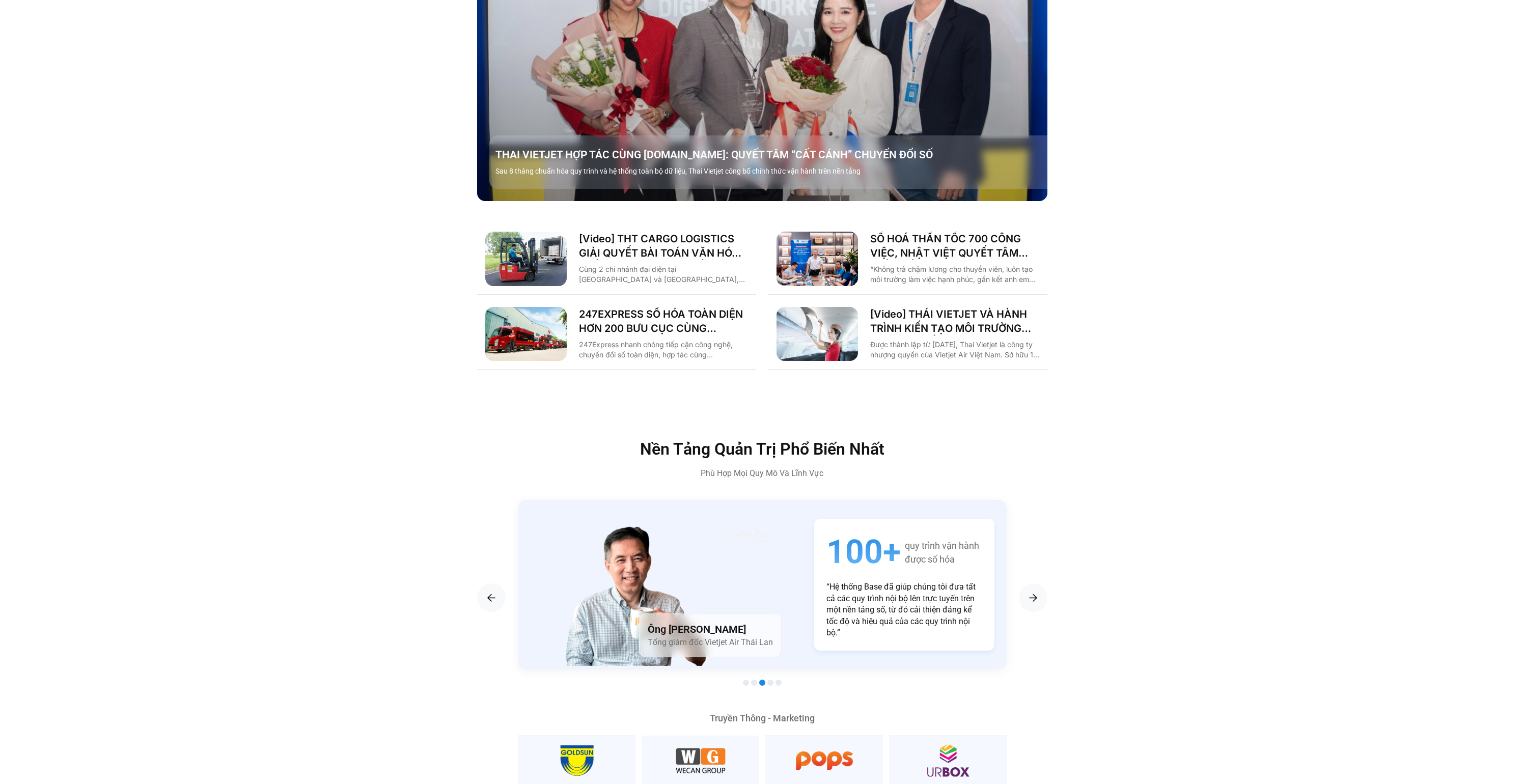
scroll to position [1486, 0]
